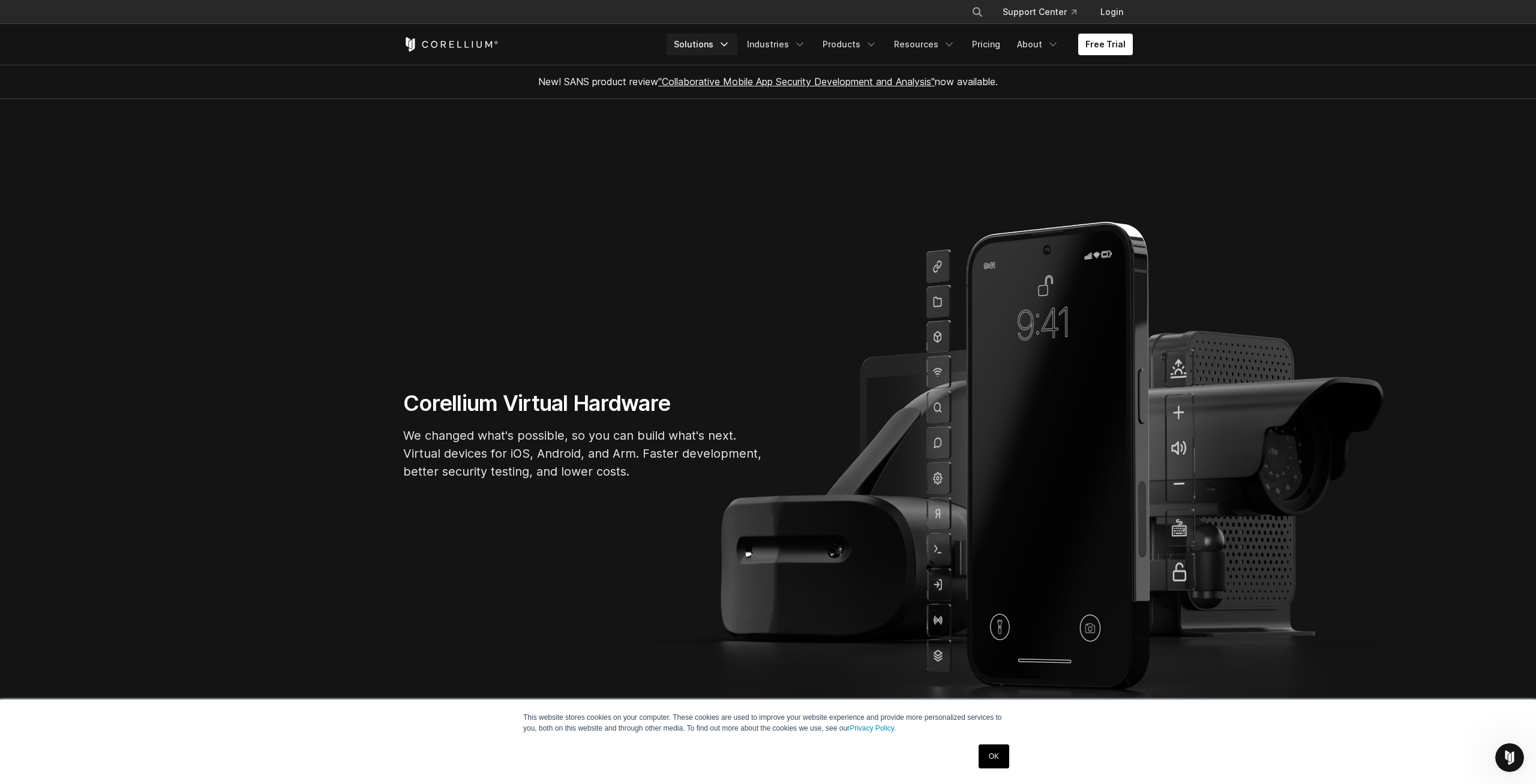
click at [731, 43] on icon "Navigation Menu" at bounding box center [725, 44] width 12 height 12
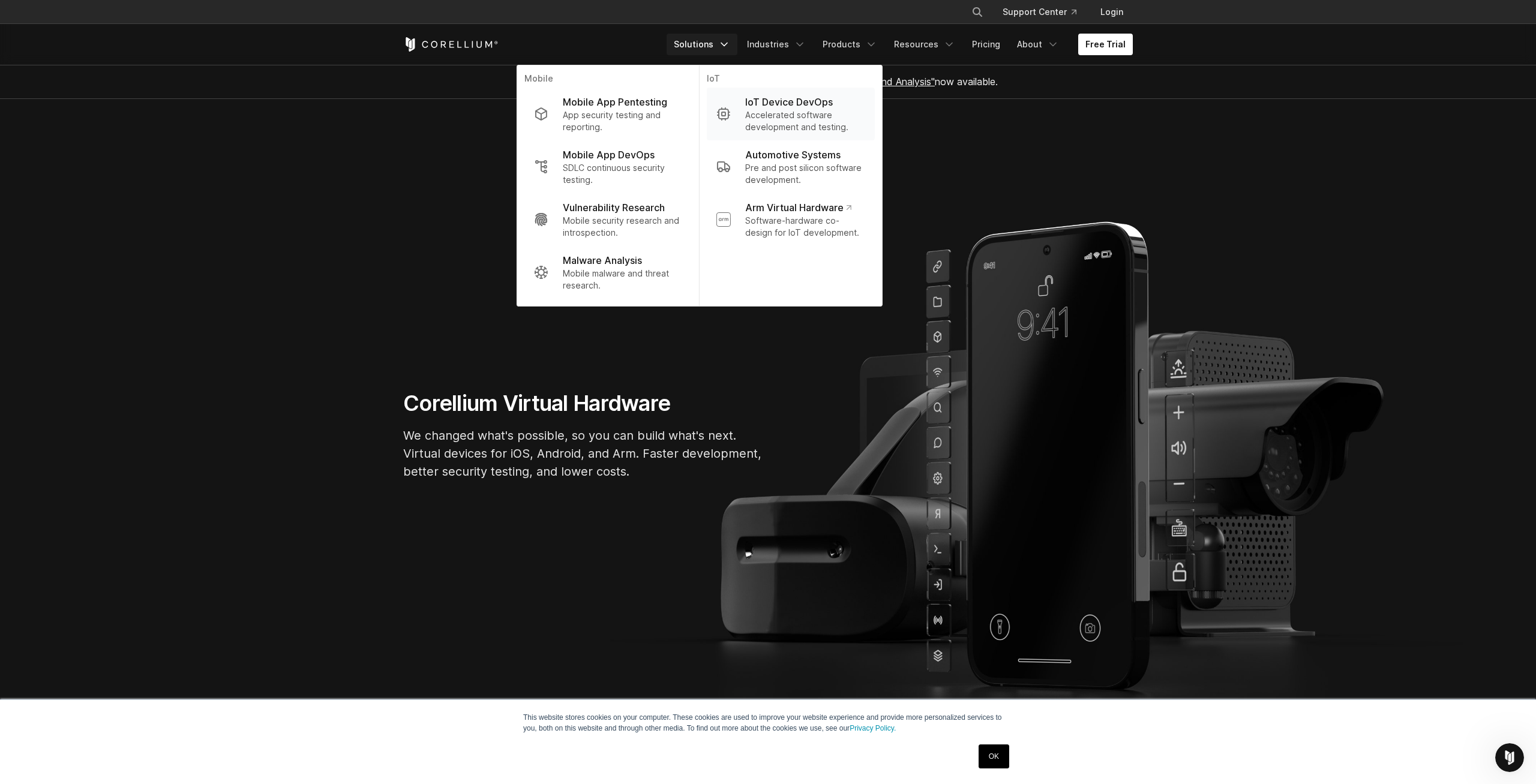
click at [800, 111] on p "Accelerated software development and testing." at bounding box center [805, 121] width 120 height 24
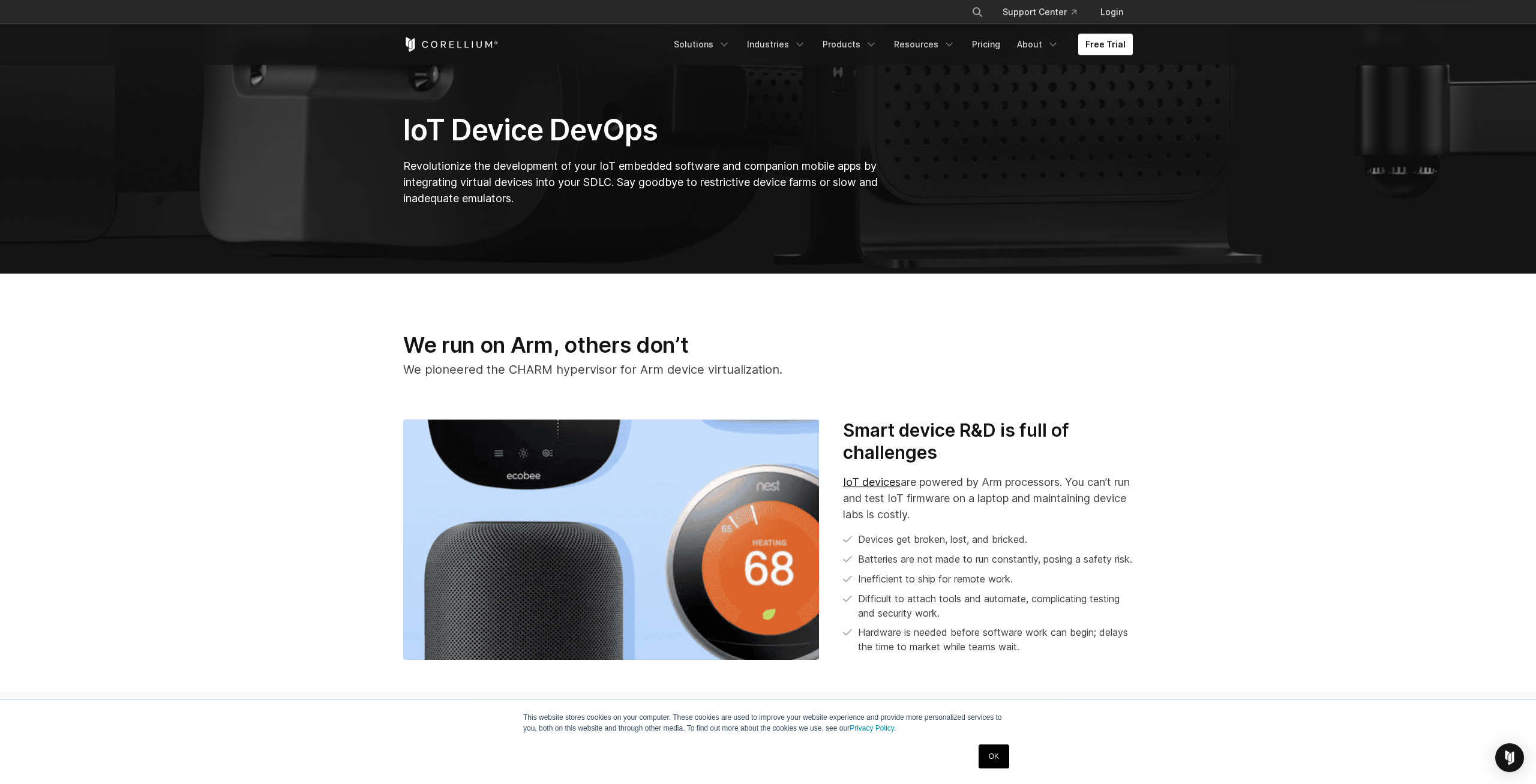
scroll to position [428, 0]
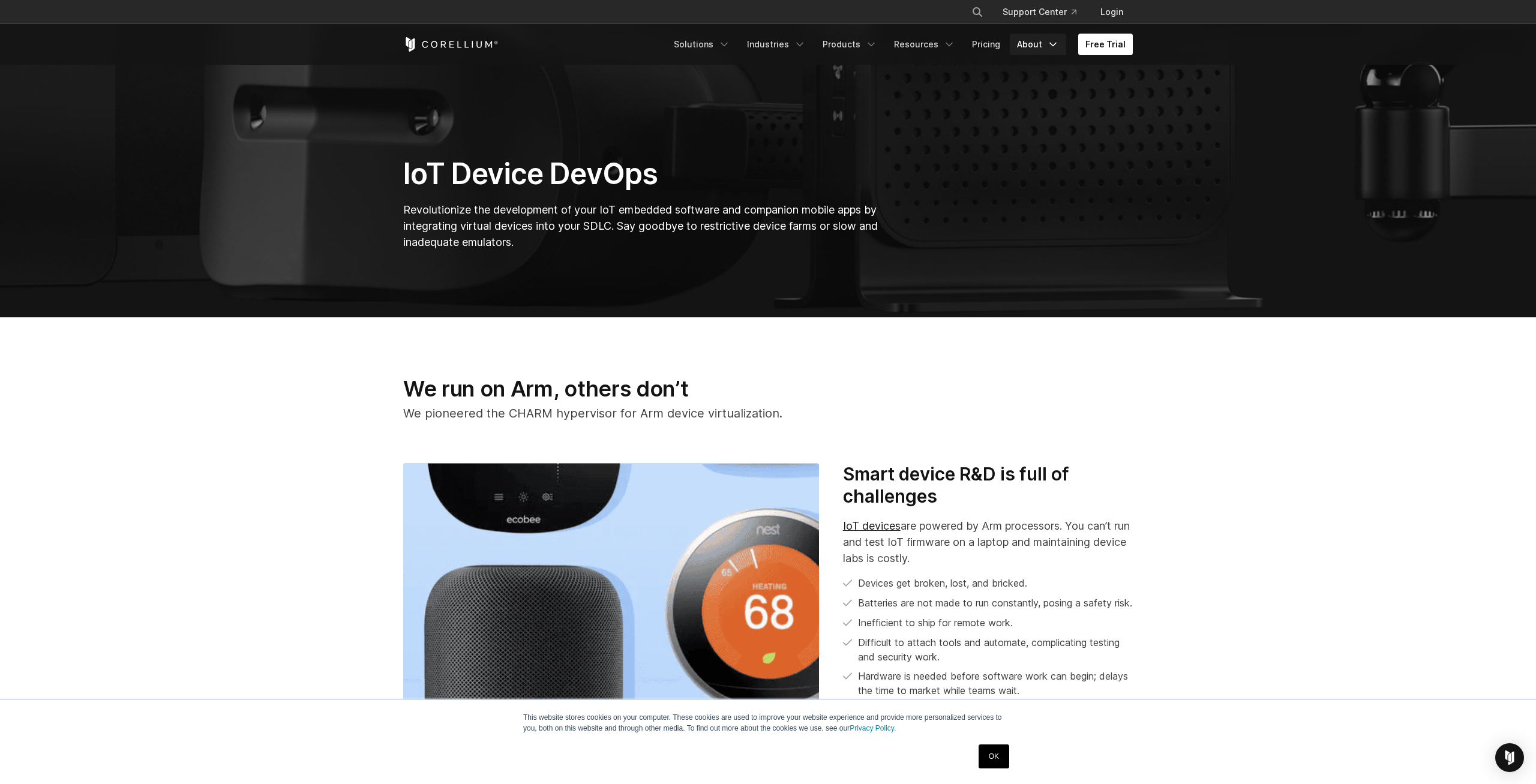
click at [1051, 44] on icon "Navigation Menu" at bounding box center [1053, 44] width 12 height 12
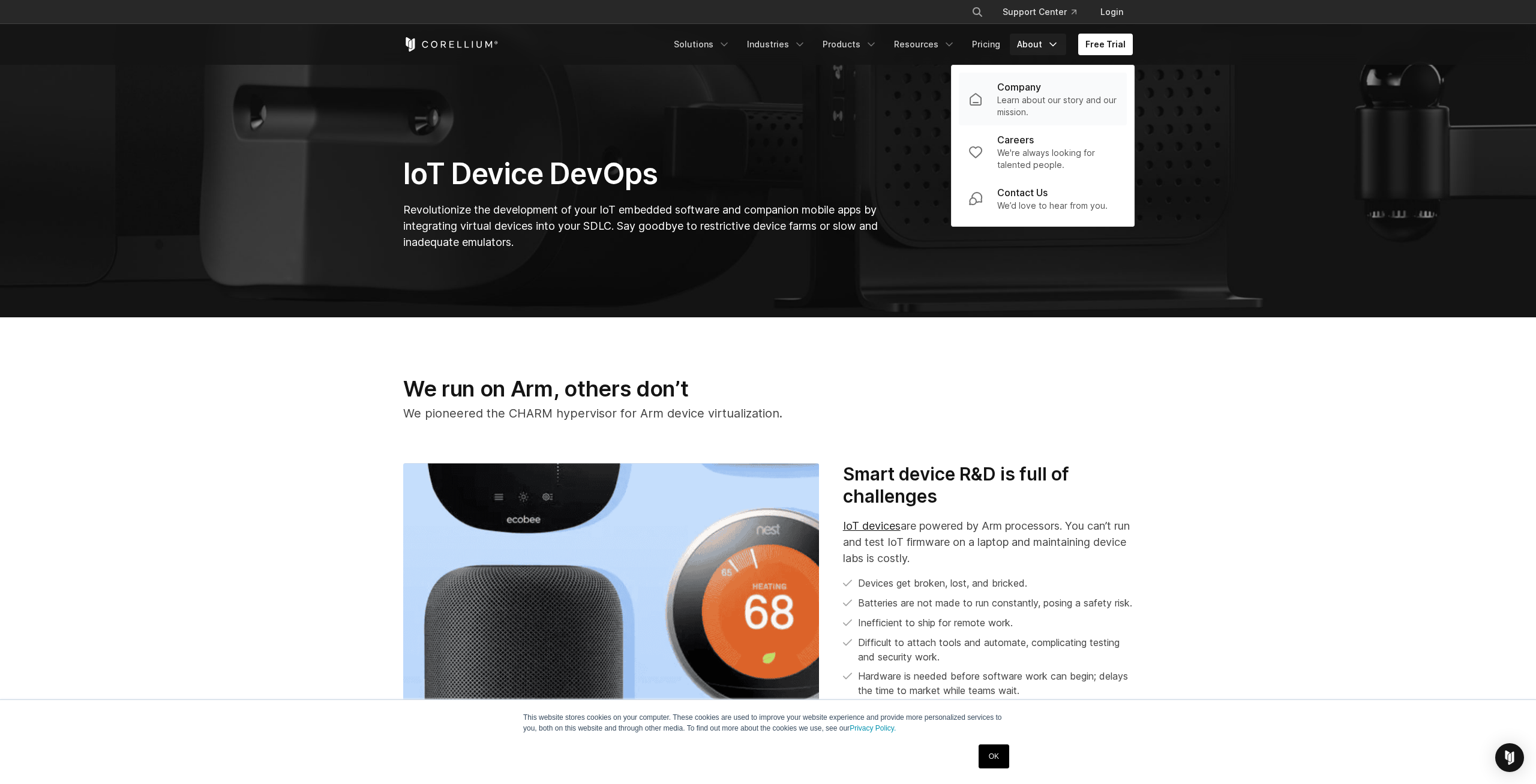
click at [1034, 104] on p "Learn about our story and our mission." at bounding box center [1057, 106] width 120 height 24
